Goal: Information Seeking & Learning: Learn about a topic

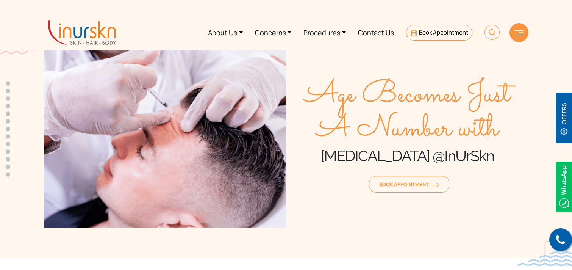
scroll to position [300, 0]
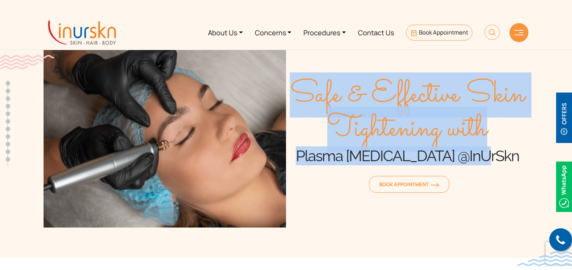
drag, startPoint x: 298, startPoint y: 91, endPoint x: 499, endPoint y: 157, distance: 210.9
click at [499, 157] on div "Safe & Effective Skin Tightening with Plasma Fibroblast @InUrSkn Book Appointme…" at bounding box center [407, 136] width 242 height 182
copy div "Safe & Effective Skin Tightening with Plasma Fibroblast @InUrSkn"
click at [334, 31] on link "Procedures" at bounding box center [324, 32] width 55 height 28
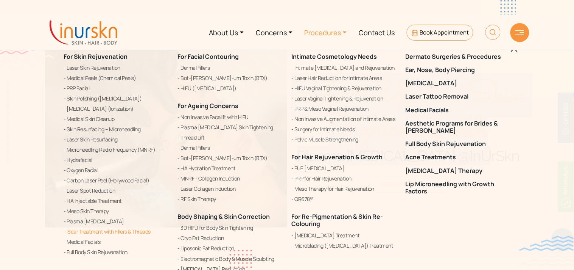
click at [101, 228] on link "Scar Treatment with Fillers & Threads" at bounding box center [116, 231] width 105 height 9
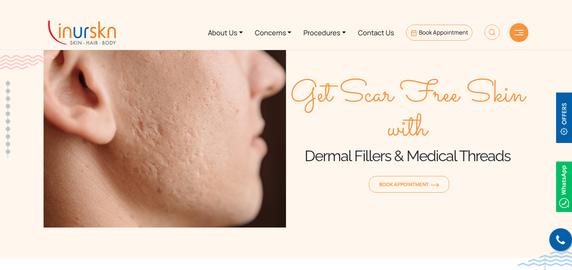
scroll to position [300, 0]
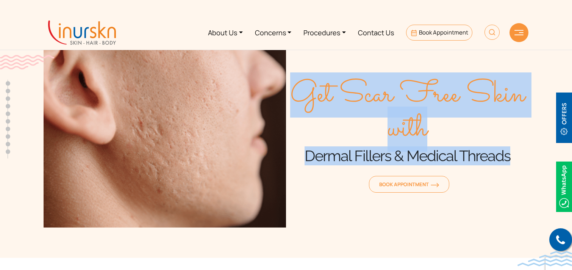
drag, startPoint x: 300, startPoint y: 88, endPoint x: 520, endPoint y: 154, distance: 229.2
type textarea "Get Scar Free Skin with Dermal Fillers & Medical Threads"
click at [520, 154] on div "Get Scar Free Skin with Dermal Fillers & Medical Threads Book Appointment" at bounding box center [407, 136] width 242 height 182
copy div "Get Scar Free Skin with Dermal Fillers & Medical Threads"
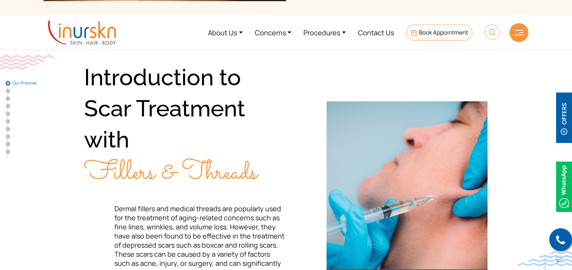
scroll to position [222, 0]
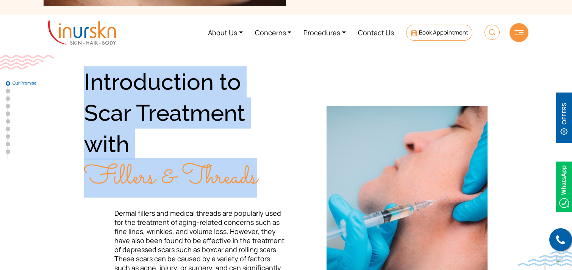
drag, startPoint x: 84, startPoint y: 78, endPoint x: 263, endPoint y: 179, distance: 206.0
click at [263, 179] on div "Introduction to Scar Treatment with Fillers & Threads" at bounding box center [185, 129] width 202 height 127
copy div "Introduction to Scar Treatment with Fillers & Threads"
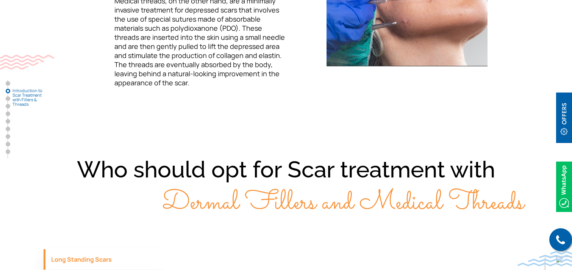
scroll to position [632, 0]
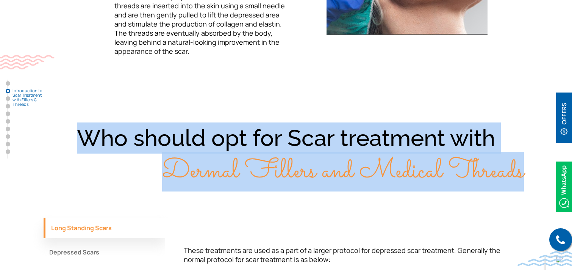
drag, startPoint x: 82, startPoint y: 125, endPoint x: 538, endPoint y: 171, distance: 458.6
click at [538, 171] on section "Who should opt for Scar treatment with Dermal Fillers and Medical Threads Long …" at bounding box center [286, 252] width 572 height 321
copy div "Who should opt for Scar treatment with Dermal Fillers and Medical Threads"
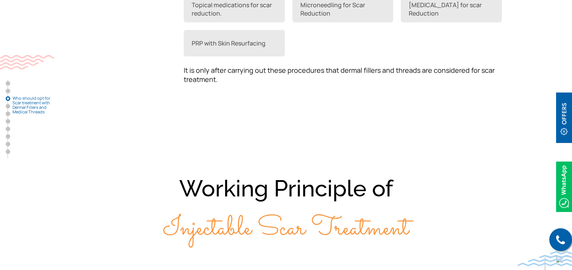
scroll to position [911, 0]
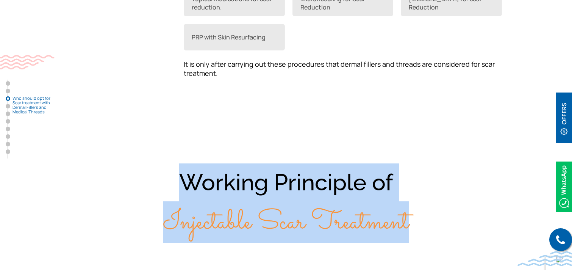
drag, startPoint x: 179, startPoint y: 173, endPoint x: 438, endPoint y: 222, distance: 263.8
click at [438, 222] on div "Working Principle of Injectable Scar Treatment" at bounding box center [286, 202] width 485 height 78
copy div "Working Principle of Injectable Scar Treatment"
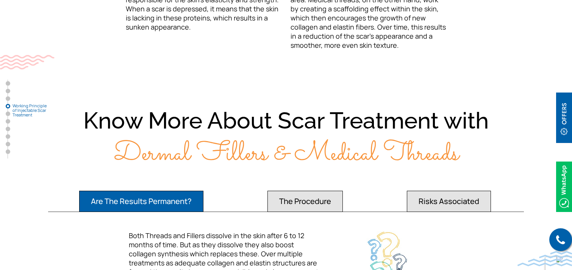
scroll to position [1392, 0]
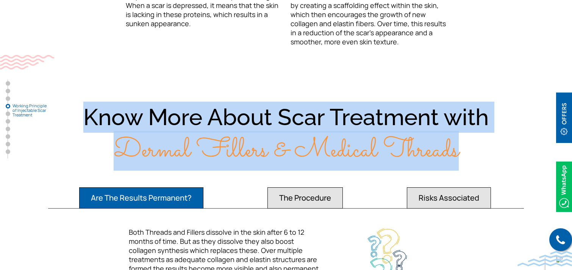
drag, startPoint x: 86, startPoint y: 108, endPoint x: 456, endPoint y: 142, distance: 371.2
click at [456, 142] on div "Know More About Scar Treatment with Dermal Fillers & Medical Threads" at bounding box center [286, 133] width 485 height 65
copy div "Know More About Scar Treatment with Dermal Fillers & Medical Threads"
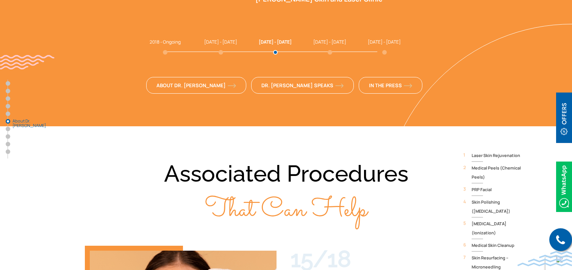
scroll to position [2144, 0]
